Goal: Use online tool/utility: Utilize a website feature to perform a specific function

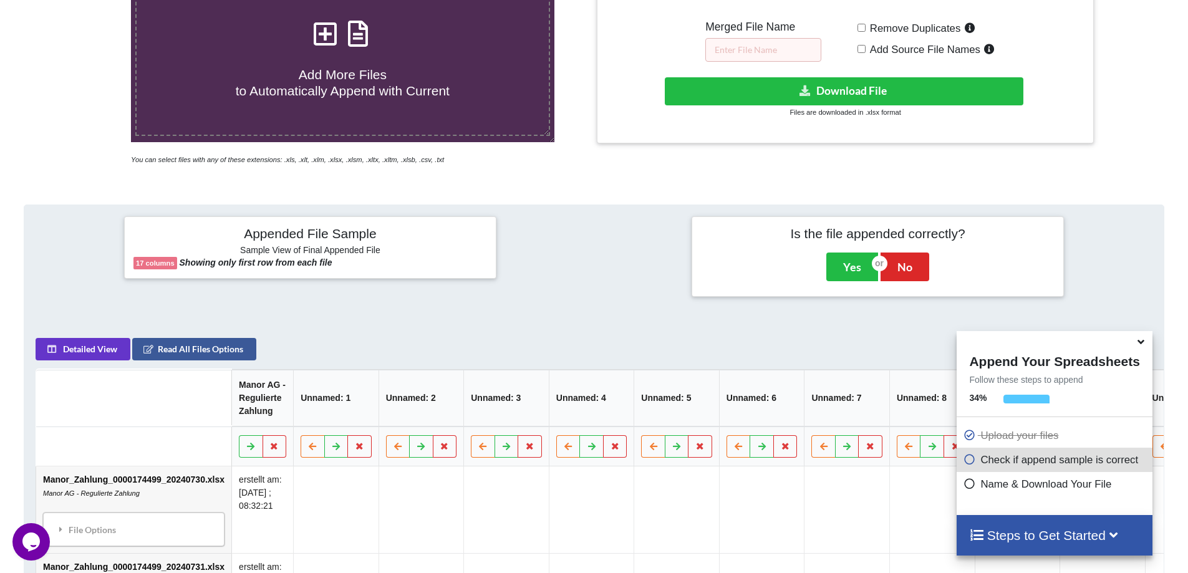
scroll to position [468, 0]
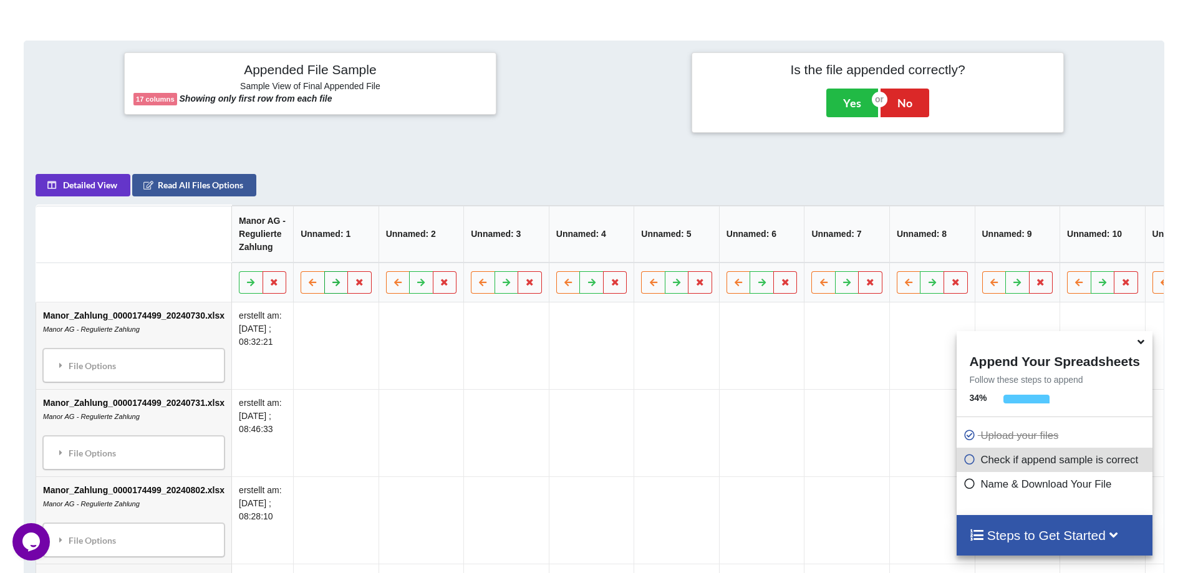
click at [338, 286] on icon at bounding box center [336, 281] width 11 height 7
click at [304, 294] on button at bounding box center [313, 282] width 24 height 22
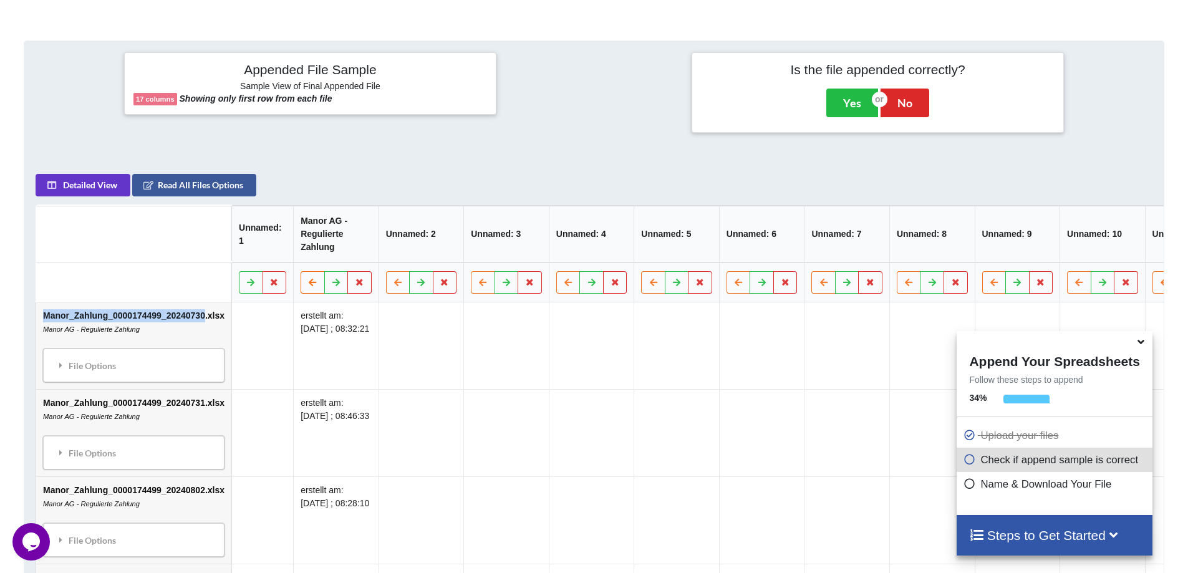
click at [304, 302] on th at bounding box center [335, 283] width 85 height 40
click at [324, 430] on td "erstellt am: [DATE] ; 08:46:33" at bounding box center [335, 432] width 85 height 87
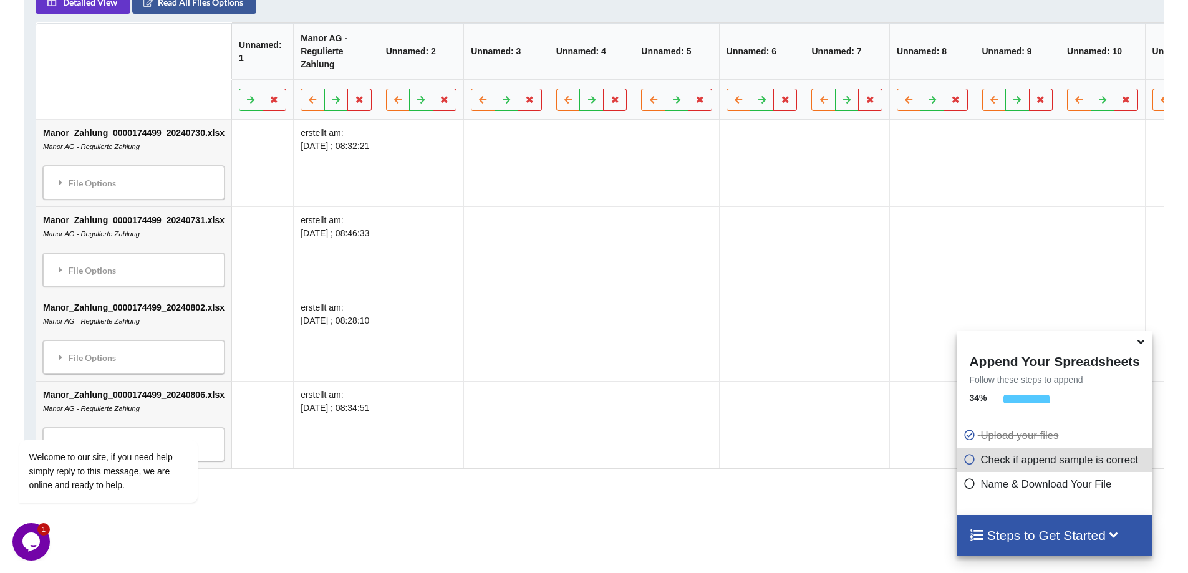
scroll to position [655, 0]
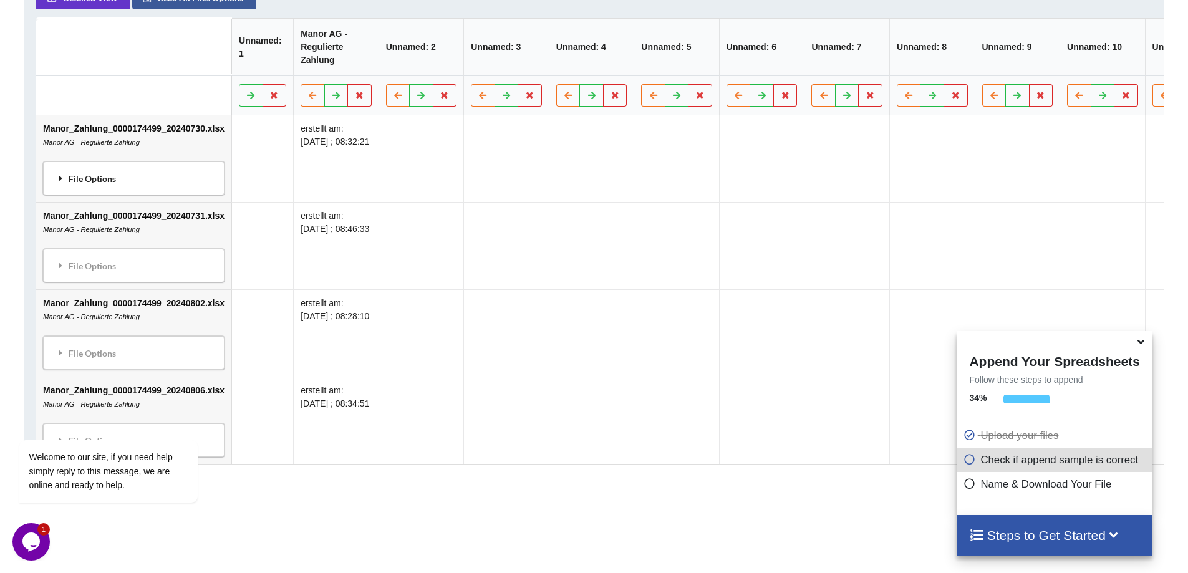
click at [59, 183] on icon at bounding box center [60, 178] width 11 height 9
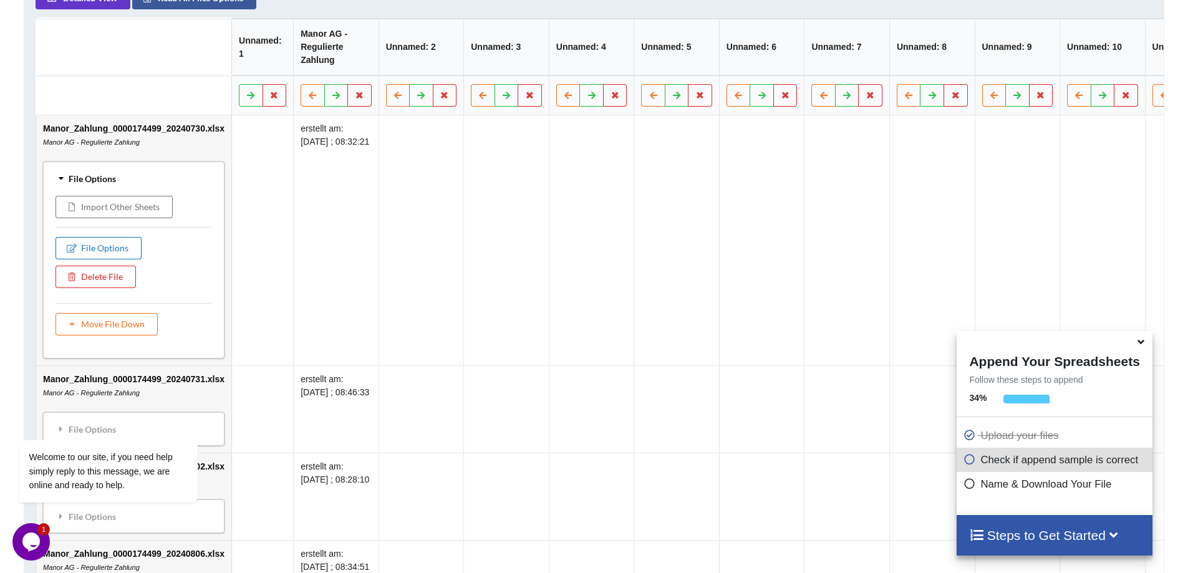
click at [130, 254] on button "File Options" at bounding box center [98, 248] width 86 height 22
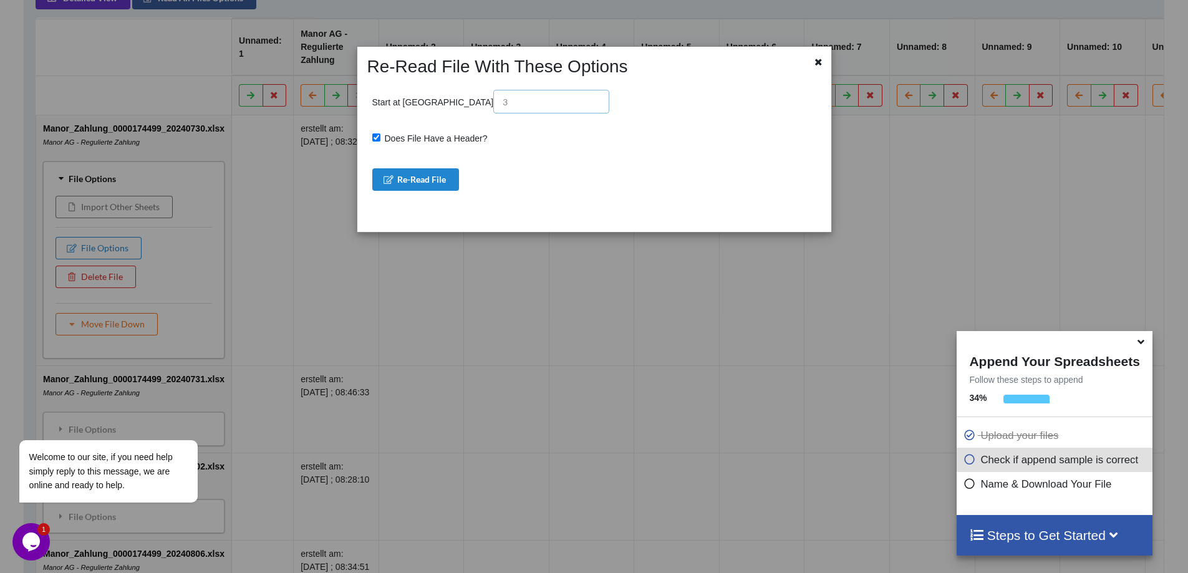
click at [493, 100] on input "text" at bounding box center [551, 102] width 116 height 24
drag, startPoint x: 438, startPoint y: 101, endPoint x: 418, endPoint y: 100, distance: 19.3
click at [493, 100] on input "text" at bounding box center [551, 102] width 116 height 24
type input "14"
click at [445, 183] on button "Re-Read File" at bounding box center [415, 179] width 87 height 22
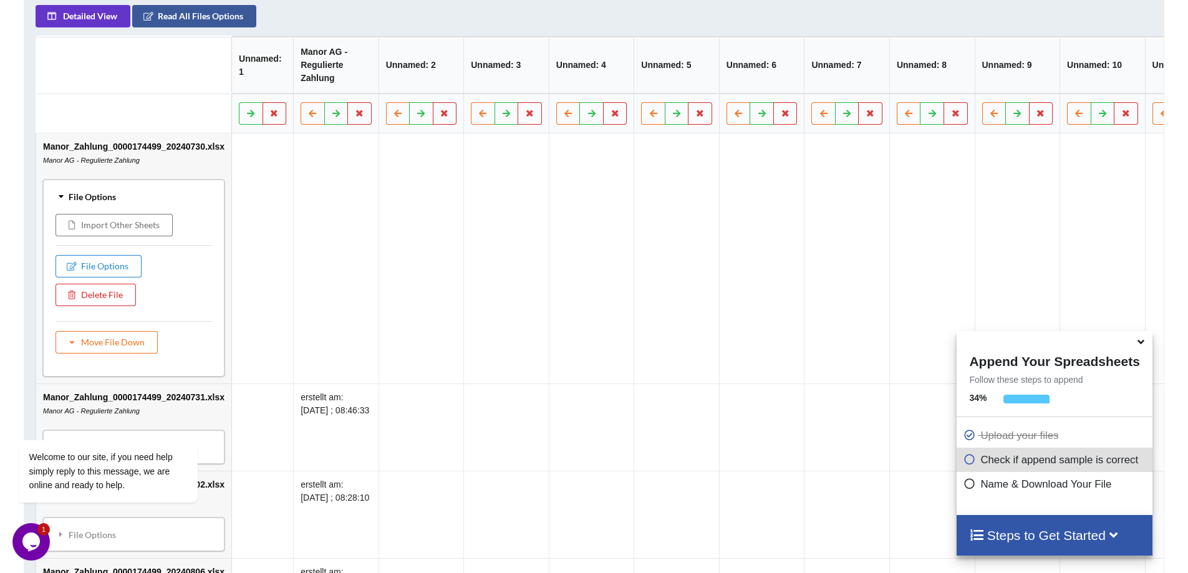
scroll to position [468, 0]
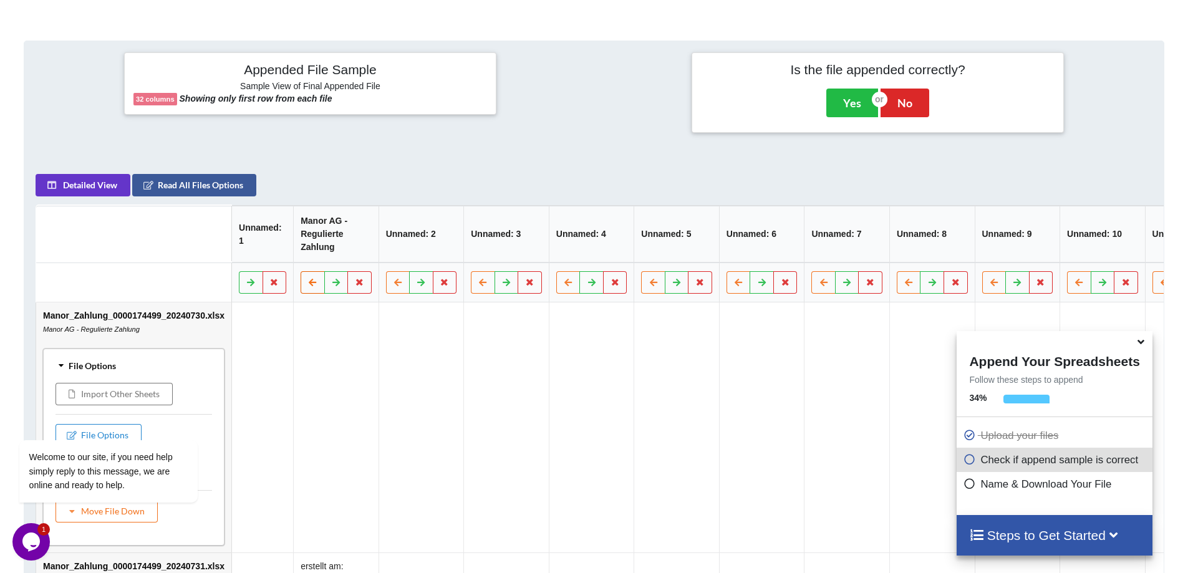
click at [306, 286] on button at bounding box center [313, 282] width 24 height 22
click at [306, 294] on button at bounding box center [313, 282] width 24 height 22
click at [331, 286] on icon at bounding box center [336, 281] width 11 height 7
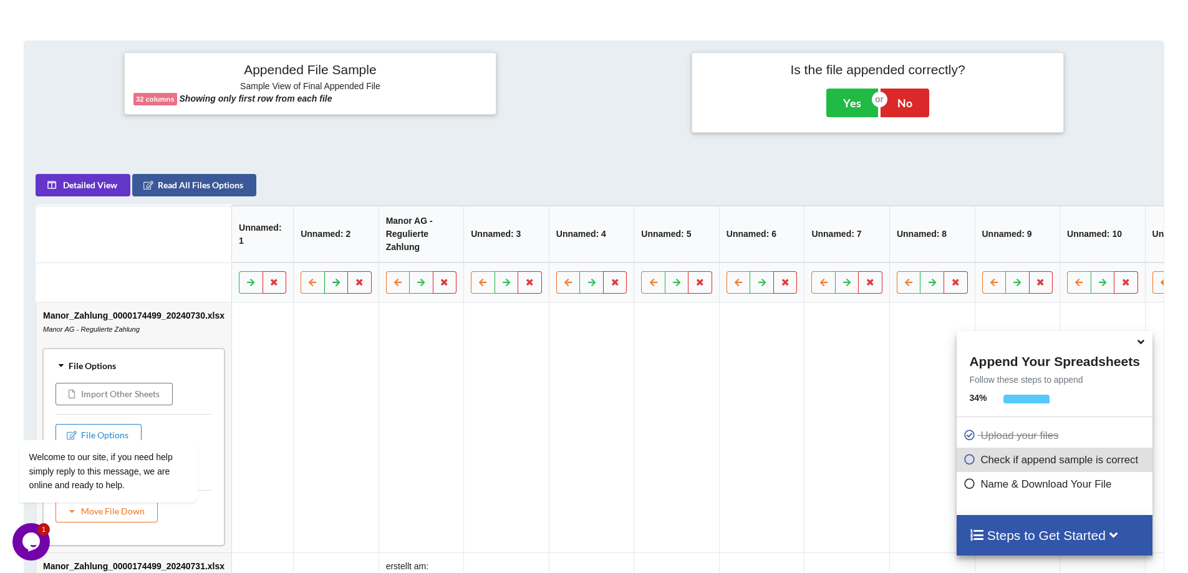
click at [331, 286] on icon at bounding box center [336, 281] width 11 height 7
click at [253, 286] on icon at bounding box center [251, 281] width 11 height 7
click at [330, 294] on button at bounding box center [336, 282] width 24 height 22
click at [331, 286] on icon at bounding box center [336, 281] width 11 height 7
click at [311, 286] on icon at bounding box center [312, 281] width 11 height 7
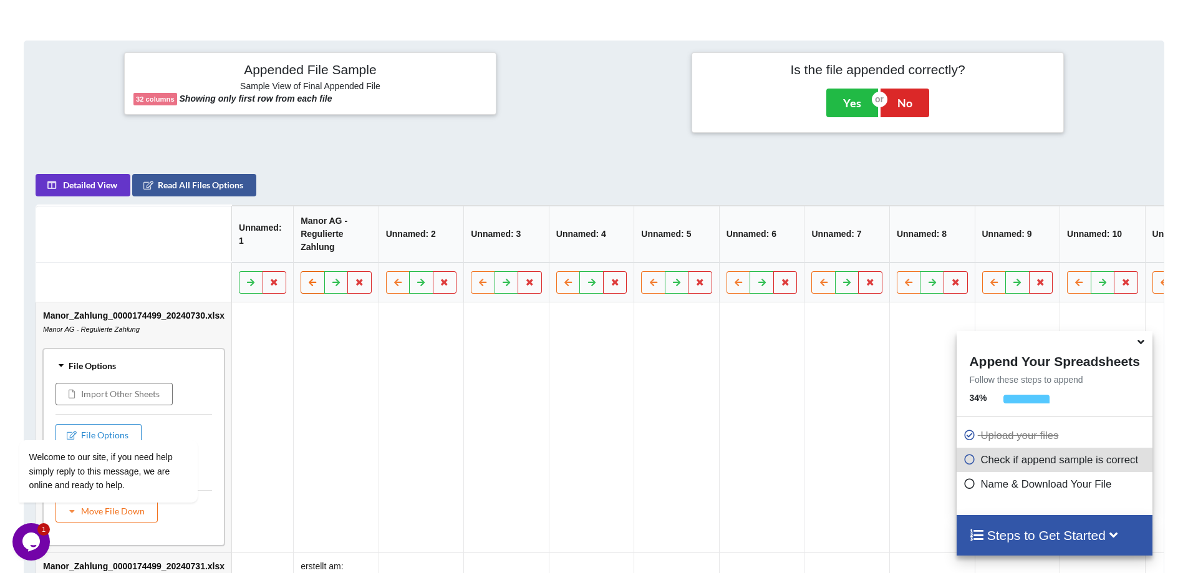
click at [311, 294] on button at bounding box center [313, 282] width 24 height 22
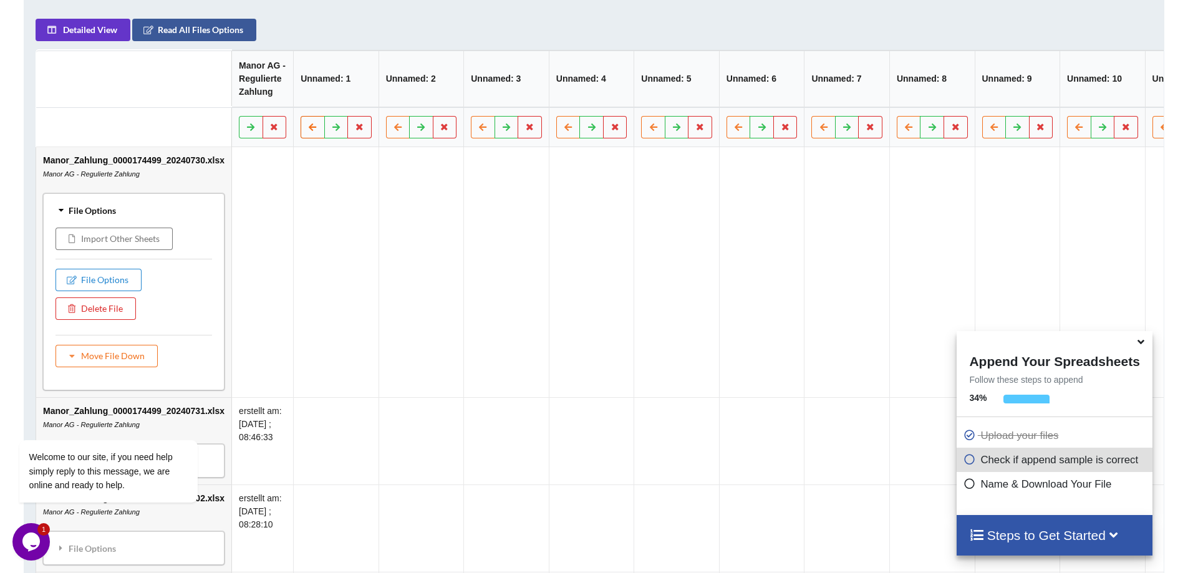
scroll to position [780, 0]
